Goal: Navigation & Orientation: Find specific page/section

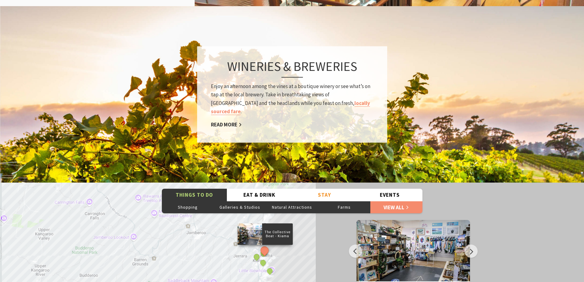
scroll to position [890, 0]
click at [519, 81] on img at bounding box center [292, 95] width 584 height 178
click at [401, 201] on link "View All" at bounding box center [397, 207] width 52 height 12
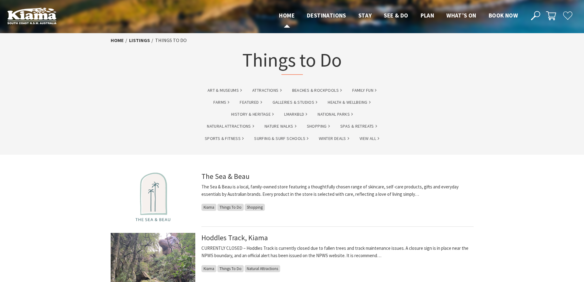
click at [287, 14] on span "Home" at bounding box center [287, 15] width 16 height 7
